Goal: Entertainment & Leisure: Consume media (video, audio)

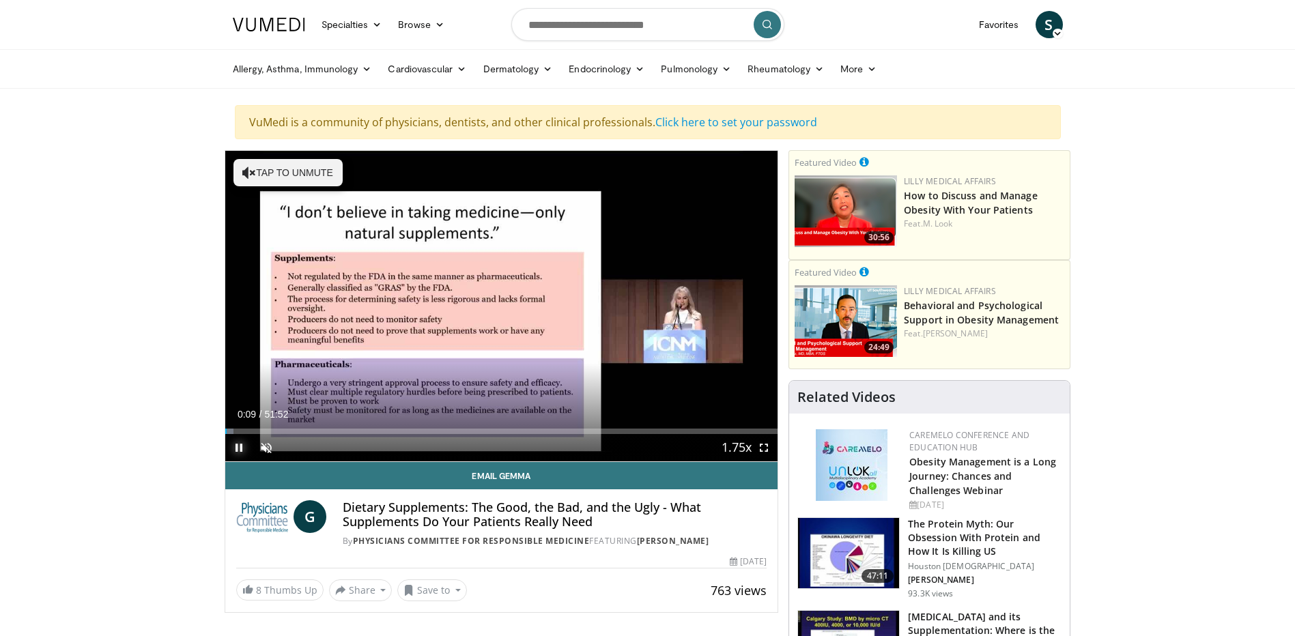
click at [244, 447] on span "Video Player" at bounding box center [238, 447] width 27 height 27
click at [268, 449] on span "Video Player" at bounding box center [266, 447] width 27 height 27
click at [233, 447] on span "Video Player" at bounding box center [238, 447] width 27 height 27
click at [764, 444] on span "Video Player" at bounding box center [764, 447] width 27 height 27
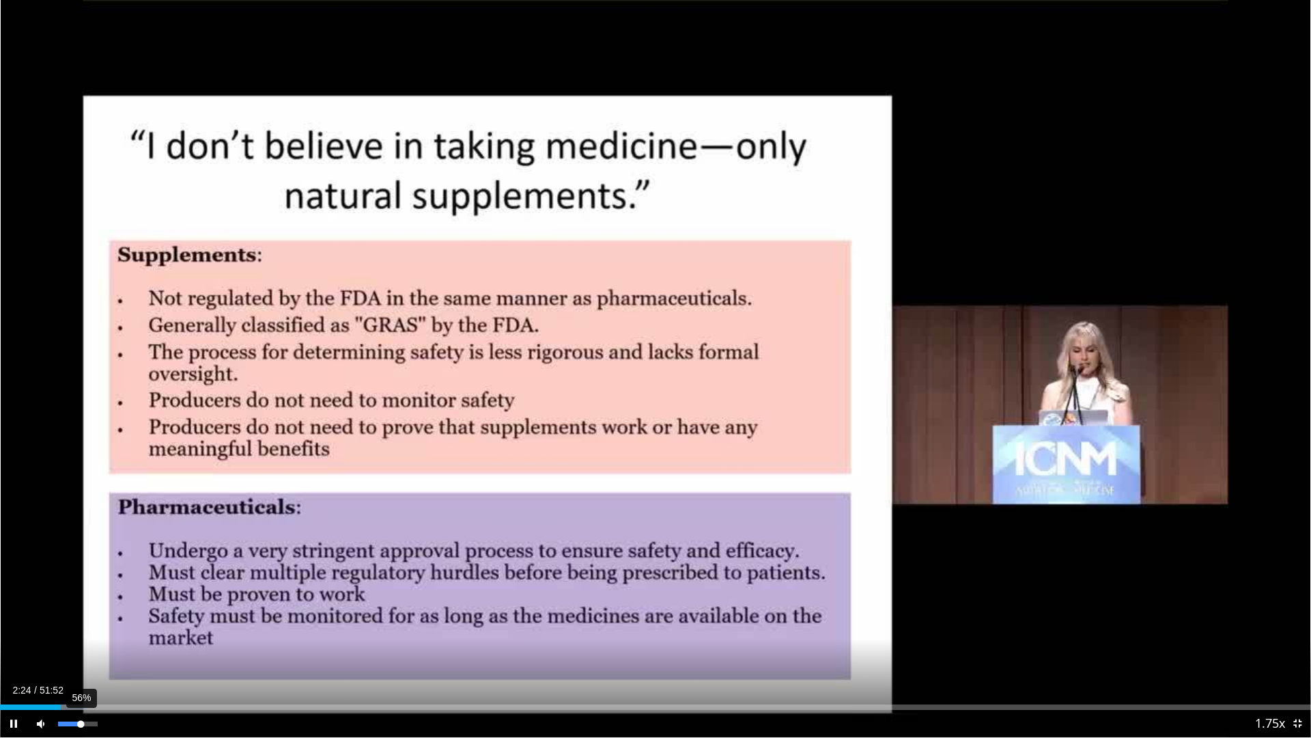
drag, startPoint x: 63, startPoint y: 723, endPoint x: 81, endPoint y: 725, distance: 17.9
click at [81, 636] on div "Volume Level" at bounding box center [69, 723] width 23 height 5
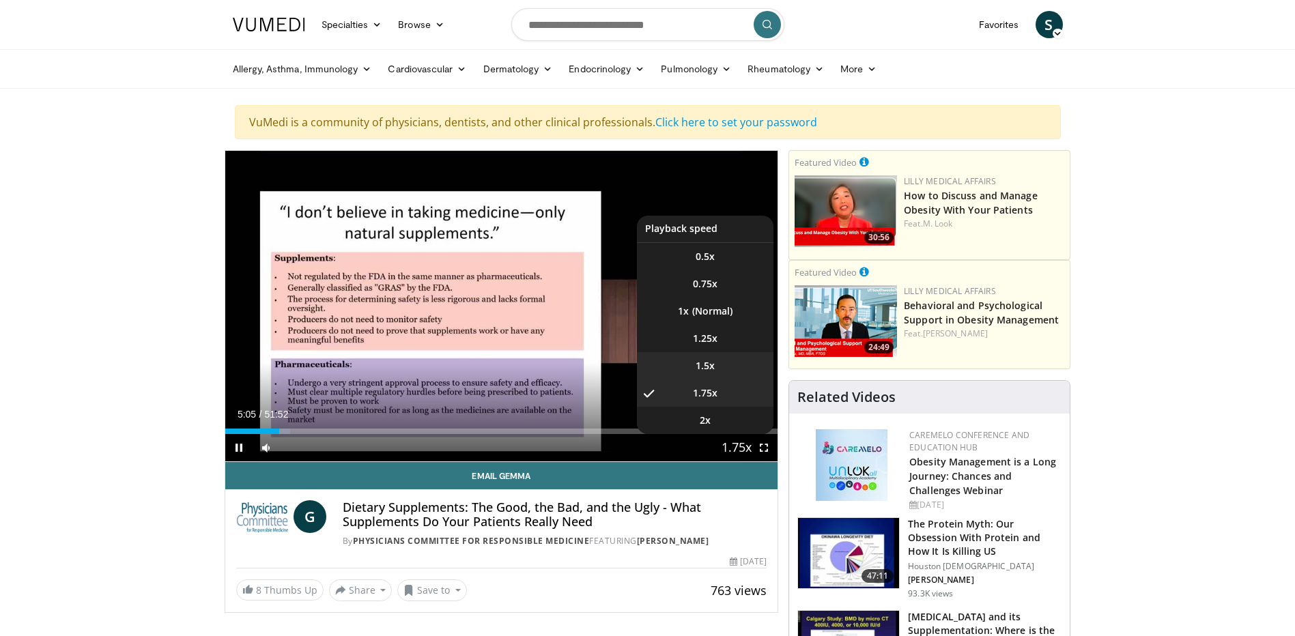
click at [705, 365] on span "1.5x" at bounding box center [705, 366] width 19 height 14
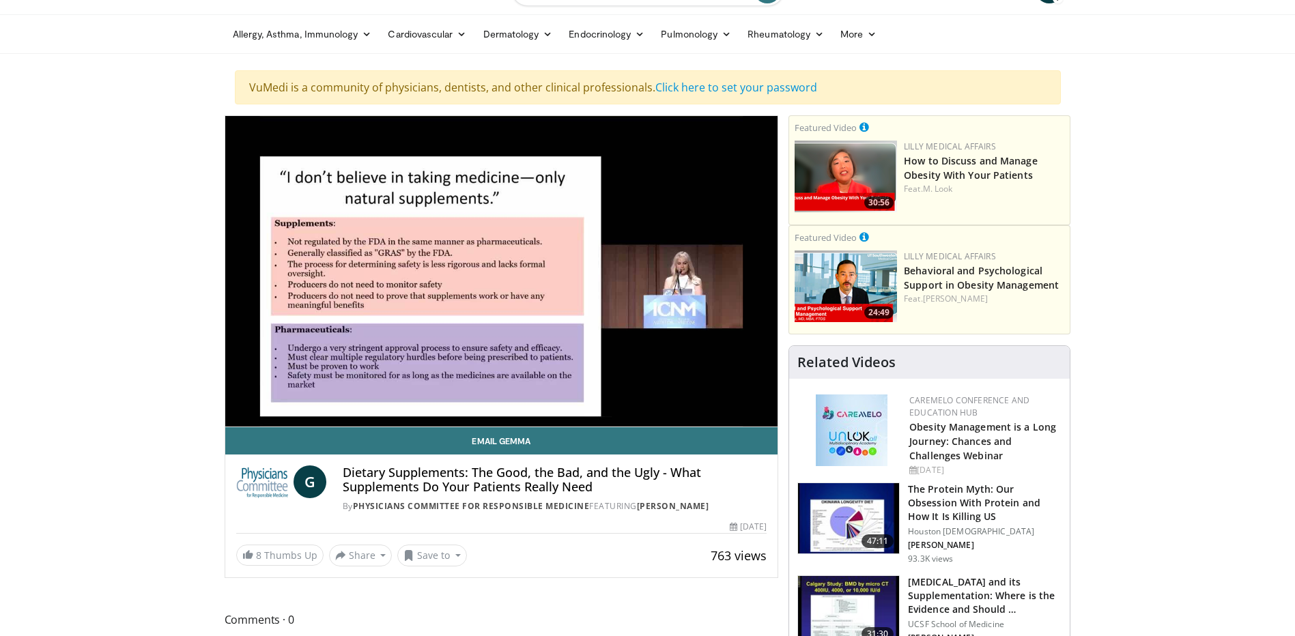
scroll to position [68, 0]
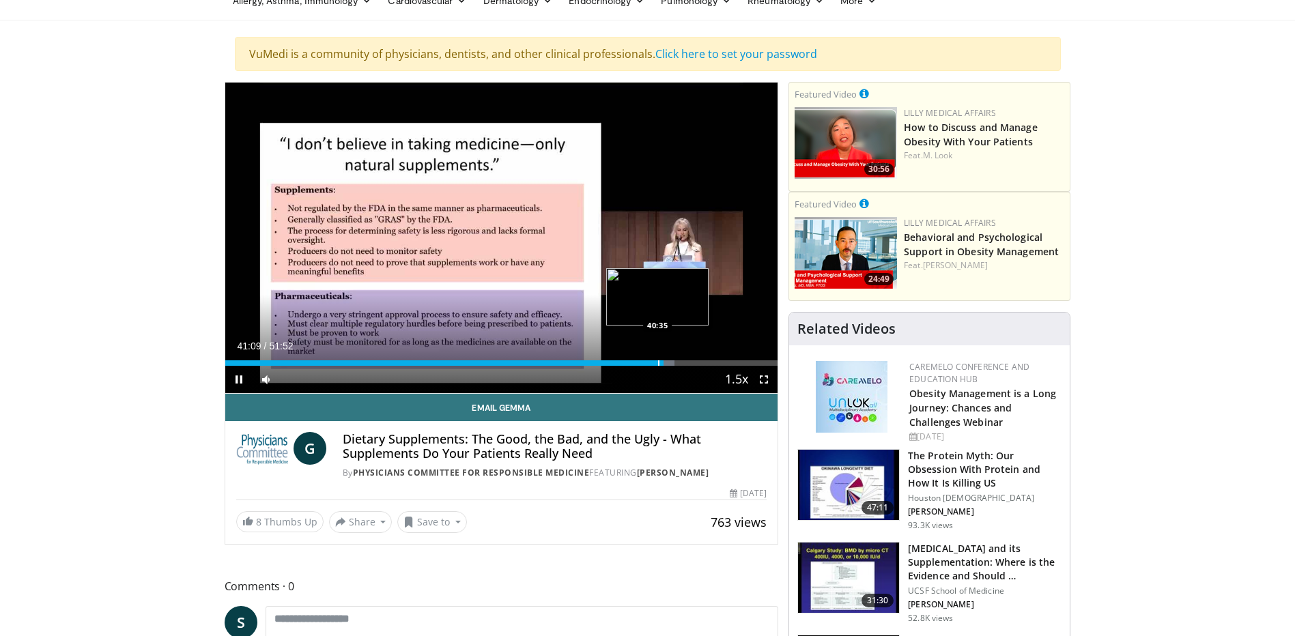
click at [657, 362] on div "Loaded : 81.29% 41:09 40:35" at bounding box center [501, 363] width 553 height 5
click at [662, 365] on div "Progress Bar" at bounding box center [662, 363] width 1 height 5
click at [660, 363] on div "Progress Bar" at bounding box center [660, 363] width 1 height 5
click at [236, 378] on span "Video Player" at bounding box center [238, 379] width 27 height 27
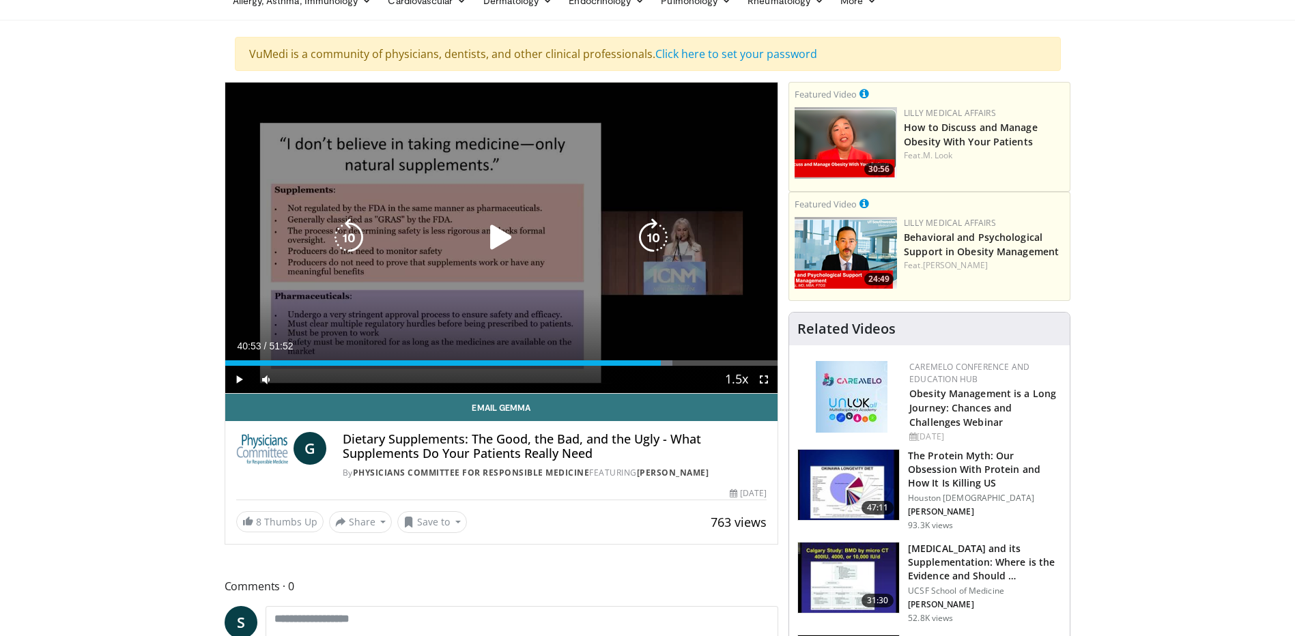
click at [497, 230] on icon "Video Player" at bounding box center [501, 238] width 38 height 38
